Goal: Transaction & Acquisition: Purchase product/service

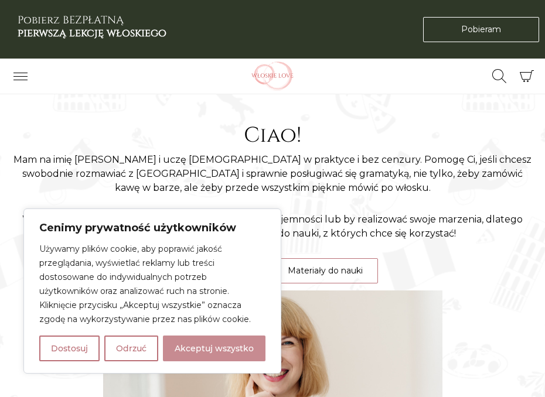
click at [186, 353] on button "Akceptuj wszystko" at bounding box center [214, 349] width 103 height 26
checkbox input "true"
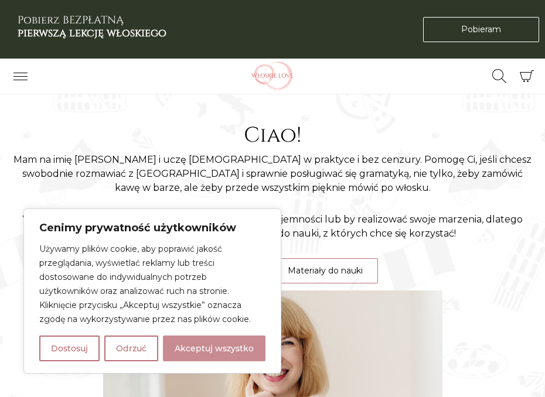
checkbox input "true"
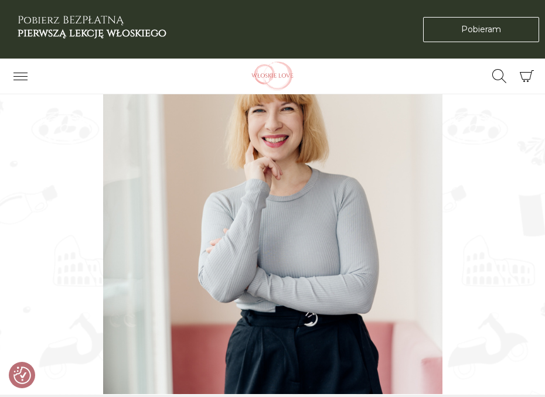
scroll to position [132, 0]
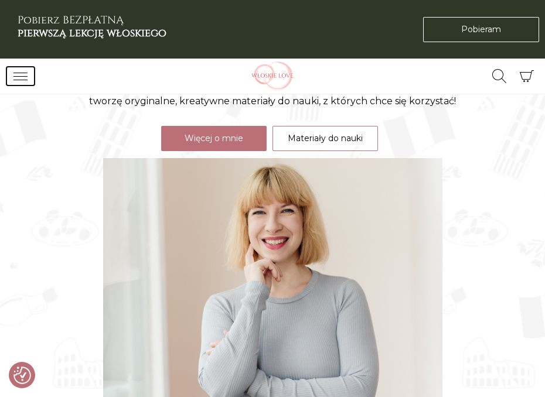
click at [19, 71] on icon "Przełącz nawigację" at bounding box center [20, 76] width 14 height 14
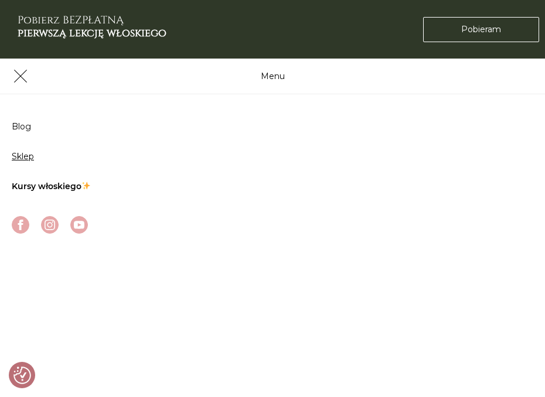
click at [24, 158] on link "Sklep" at bounding box center [23, 156] width 22 height 11
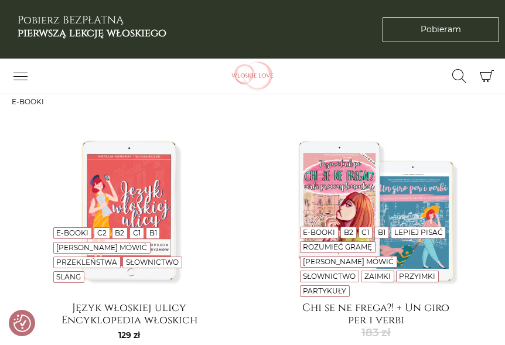
scroll to position [130, 0]
